Goal: Check status: Check status

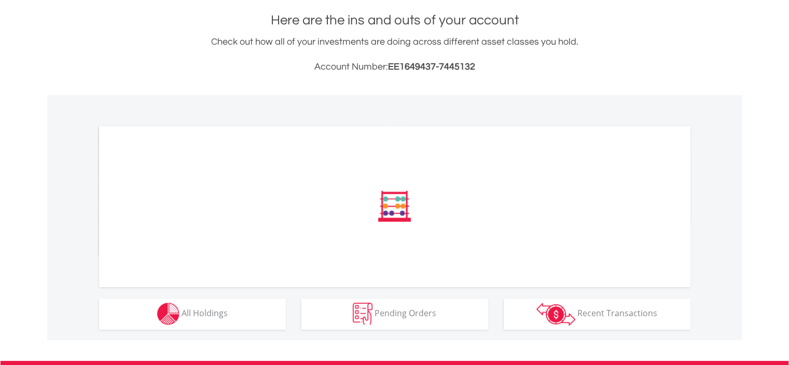
scroll to position [311, 0]
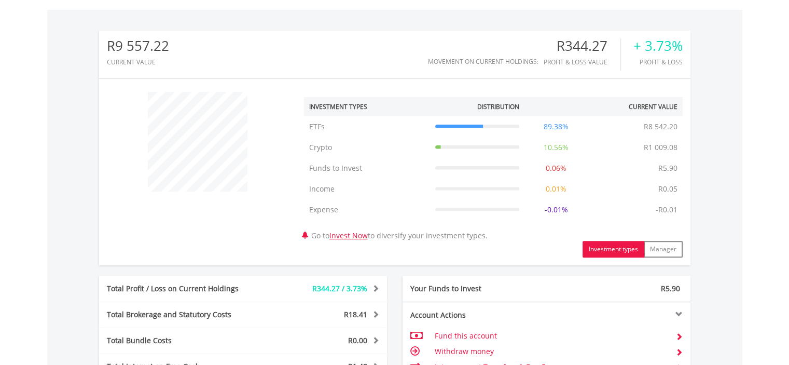
click at [220, 236] on div "﻿ Investment Types Distribution Current Value Show All ETFs ETFs R8 542.20 89.3…" at bounding box center [394, 172] width 591 height 171
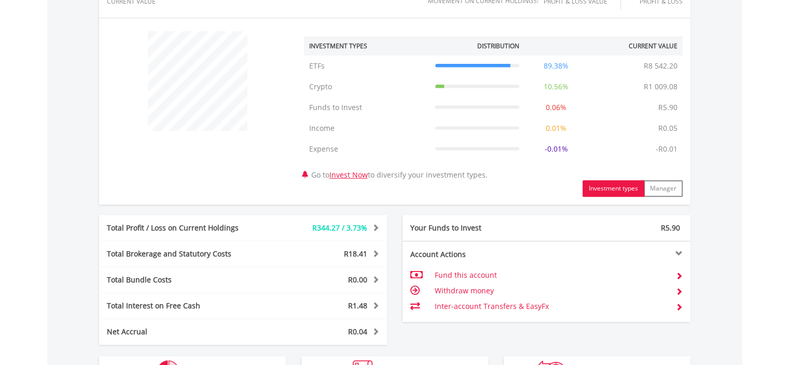
scroll to position [467, 0]
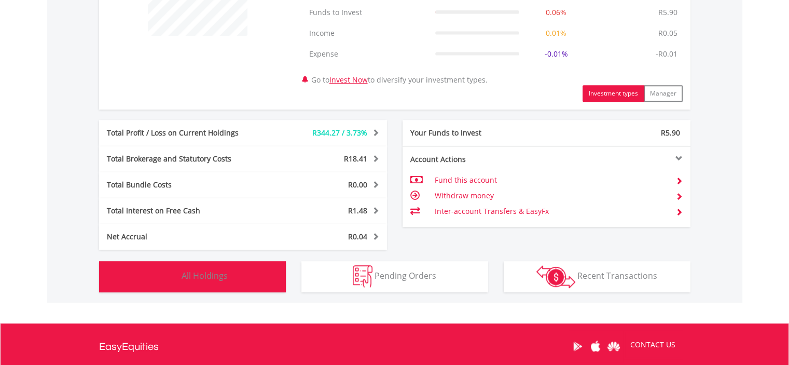
click at [252, 273] on button "Holdings All Holdings" at bounding box center [192, 276] width 187 height 31
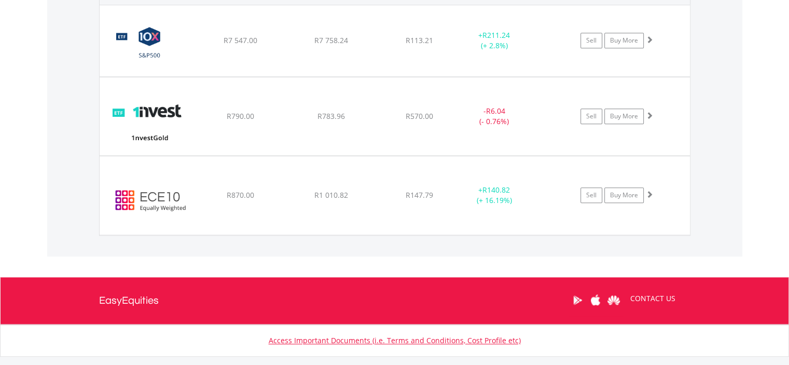
scroll to position [776, 0]
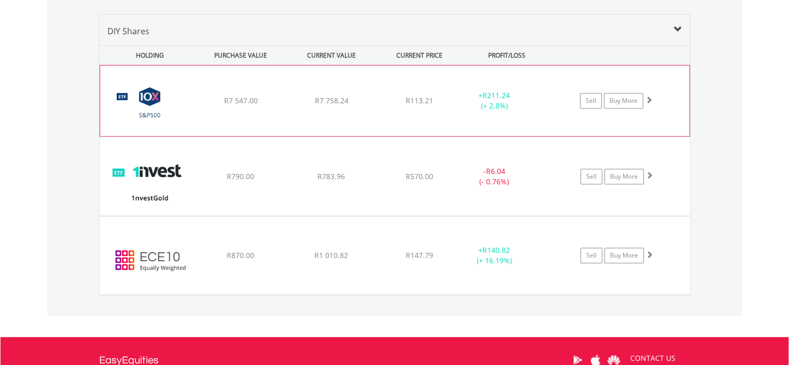
click at [234, 112] on div "﻿ 10X S&P 500 Exchange Traded Fund R7 547.00 R7 758.24 R113.21 + R211.24 (+ 2.8…" at bounding box center [394, 100] width 589 height 71
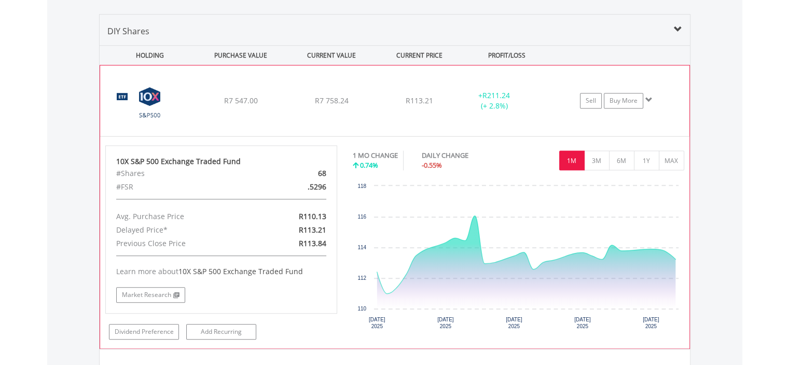
click at [233, 107] on div "﻿ 10X S&P 500 Exchange Traded Fund R7 547.00 R7 758.24 R113.21 + R211.24 (+ 2.8…" at bounding box center [394, 100] width 589 height 71
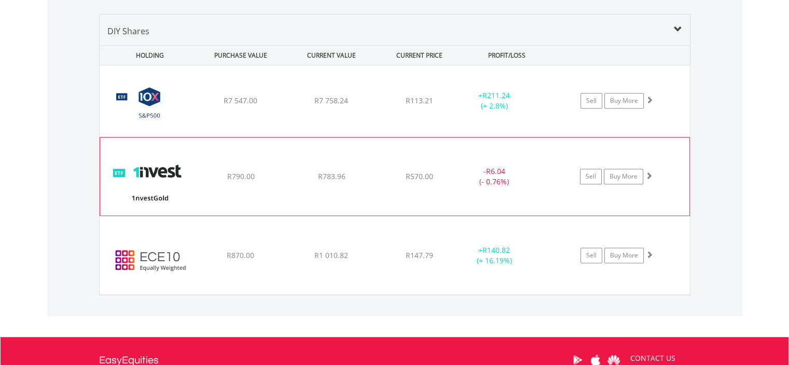
click at [307, 136] on div "﻿ 1nvestGold ETF R790.00 R783.96 R570.00 - R6.04 (- 0.76%) Sell Buy More" at bounding box center [395, 100] width 590 height 71
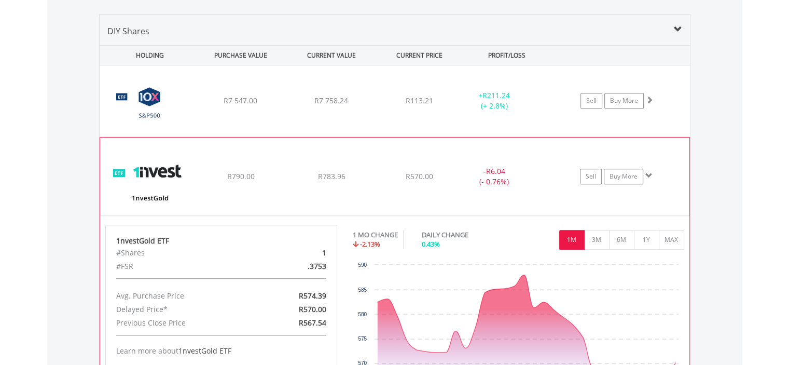
click at [272, 136] on div "﻿ 1nvestGold ETF R790.00 R783.96 R570.00 - R6.04 (- 0.76%) Sell Buy More" at bounding box center [395, 100] width 590 height 71
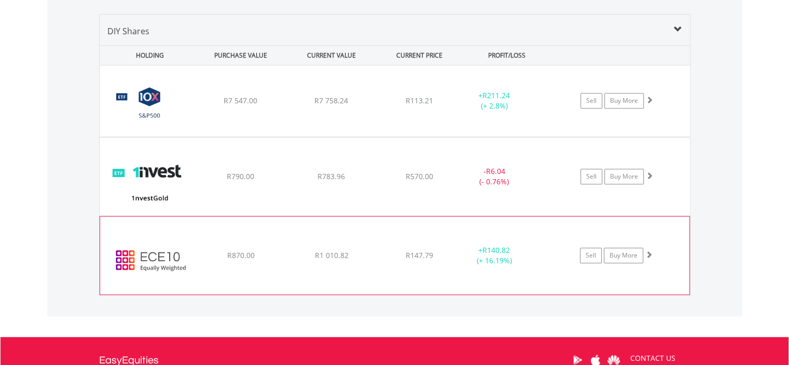
click at [355, 136] on div "﻿ EasyCrypto Equal 10 R870.00 R1 010.82 R147.79 + R140.82 (+ 16.19%) Sell Buy M…" at bounding box center [395, 100] width 590 height 71
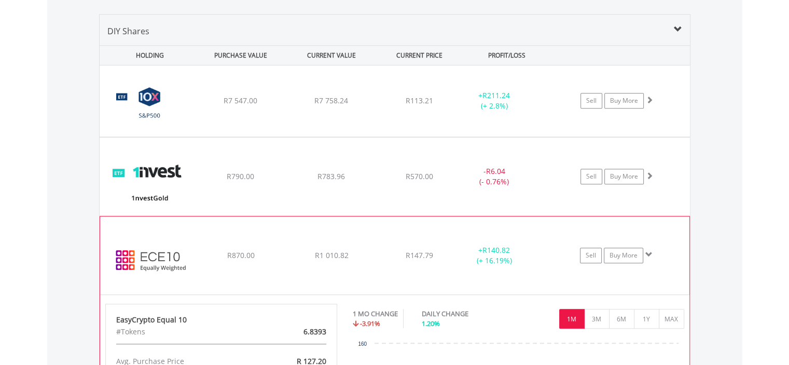
click at [361, 136] on div "﻿ EasyCrypto Equal 10 R870.00 R1 010.82 R147.79 + R140.82 (+ 16.19%) Sell Buy M…" at bounding box center [395, 100] width 590 height 71
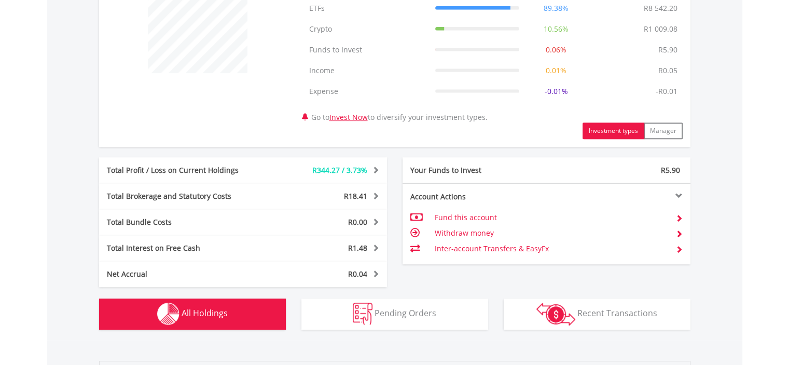
scroll to position [471, 0]
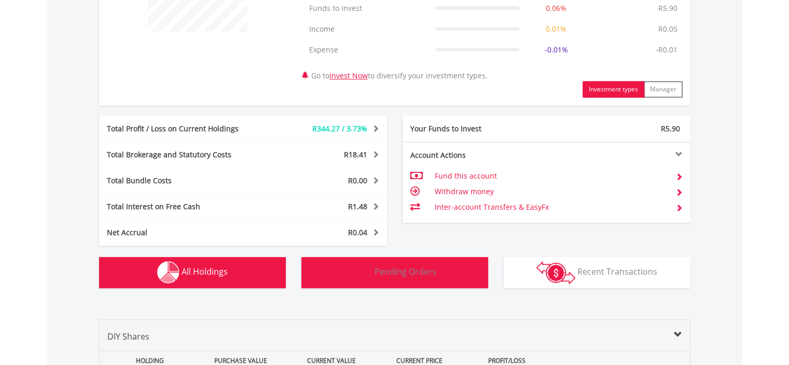
click at [400, 266] on span "Pending Orders" at bounding box center [406, 271] width 62 height 11
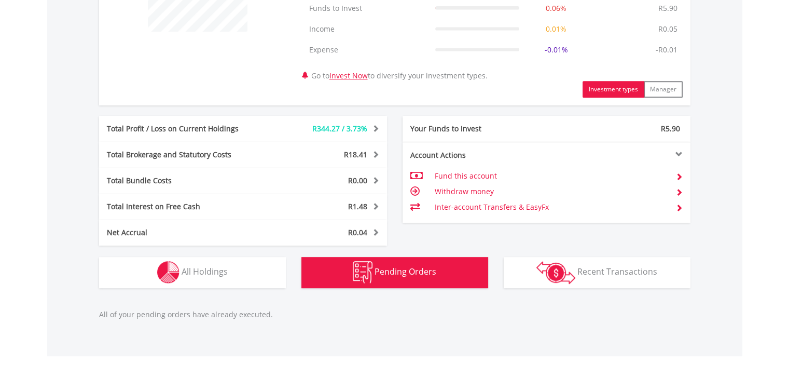
scroll to position [631, 0]
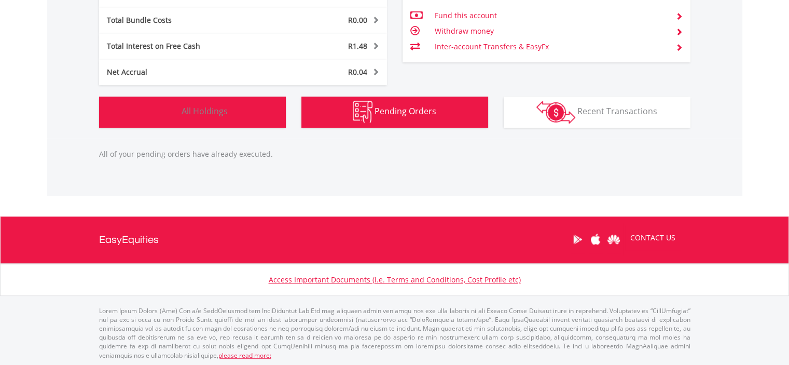
click at [231, 115] on button "Holdings All Holdings" at bounding box center [192, 111] width 187 height 31
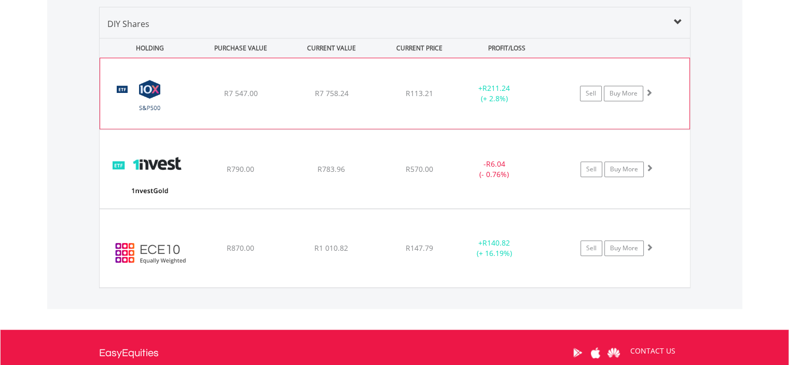
scroll to position [787, 0]
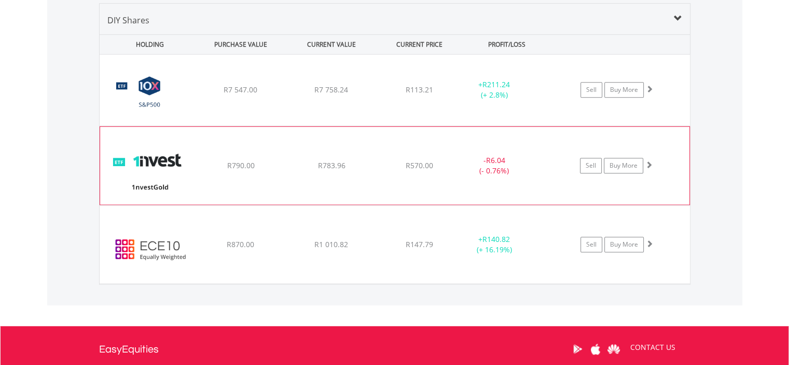
click at [527, 164] on div "- R6.04 (- 0.76%)" at bounding box center [494, 165] width 78 height 21
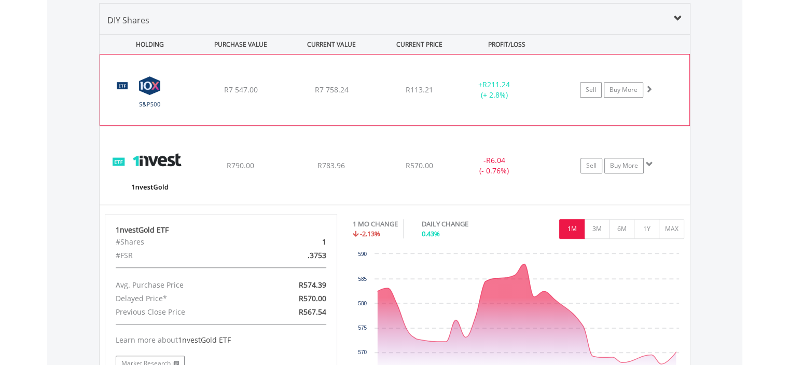
click at [473, 94] on div "+ R211.24 (+ 2.8%)" at bounding box center [494, 89] width 78 height 21
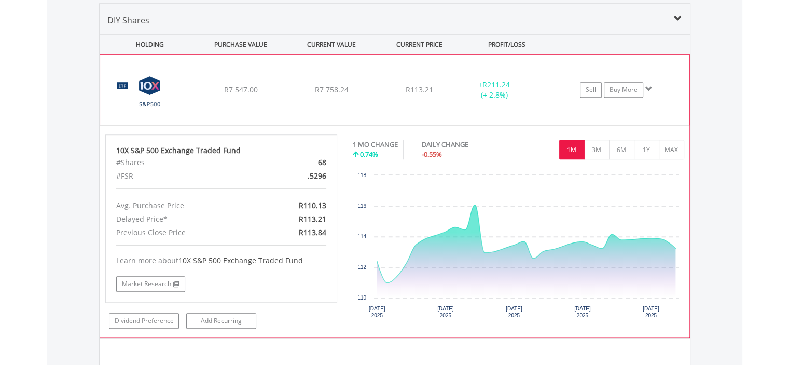
click at [467, 81] on div "+ R211.24 (+ 2.8%)" at bounding box center [494, 89] width 78 height 21
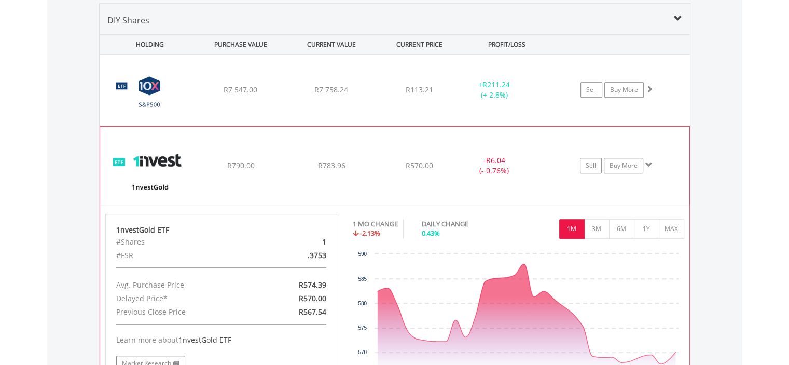
click at [474, 156] on div "- R6.04 (- 0.76%)" at bounding box center [494, 165] width 78 height 21
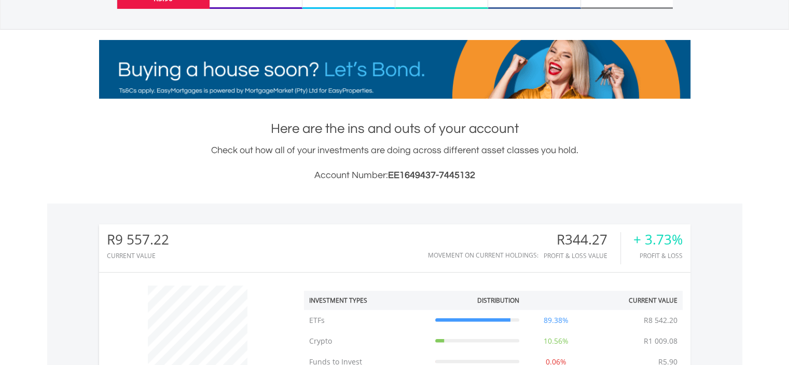
scroll to position [156, 0]
